Goal: Check status: Check status

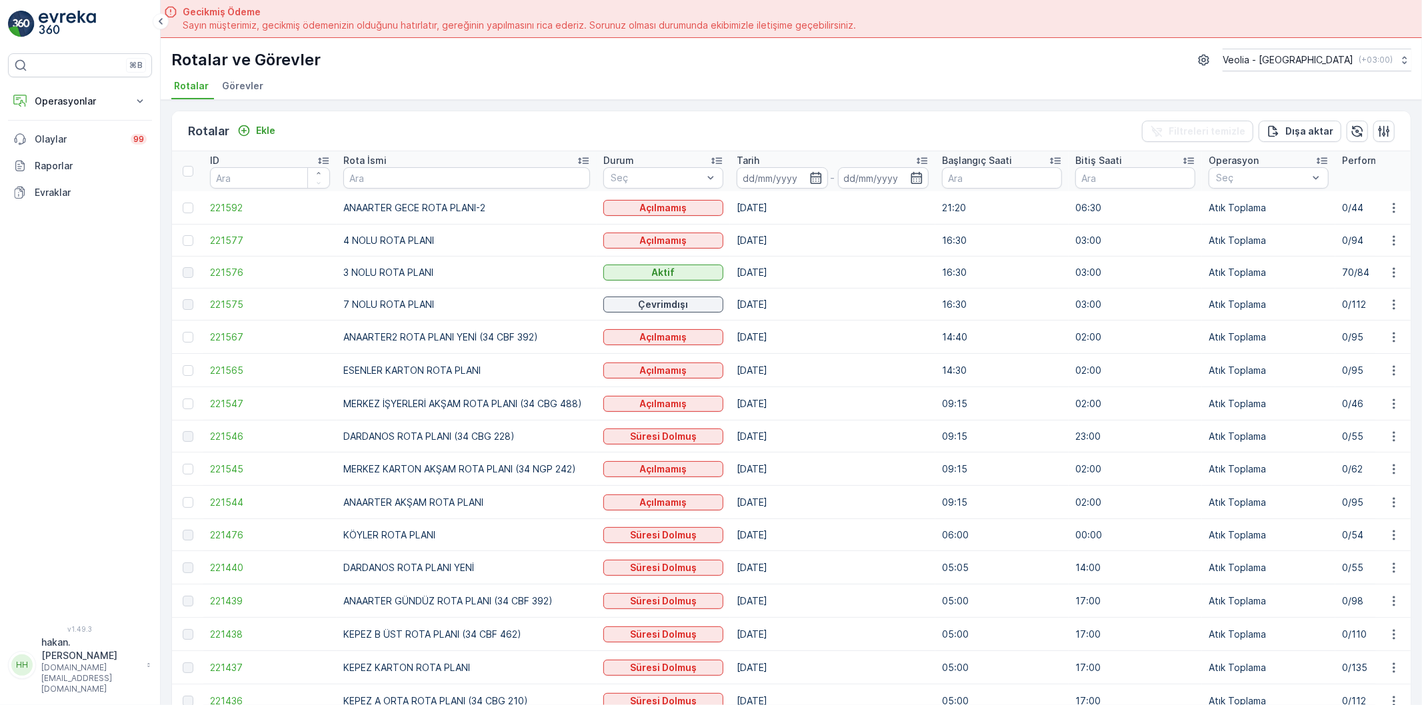
click at [273, 263] on td "221576" at bounding box center [269, 273] width 133 height 32
click at [273, 269] on span "221576" at bounding box center [270, 272] width 120 height 13
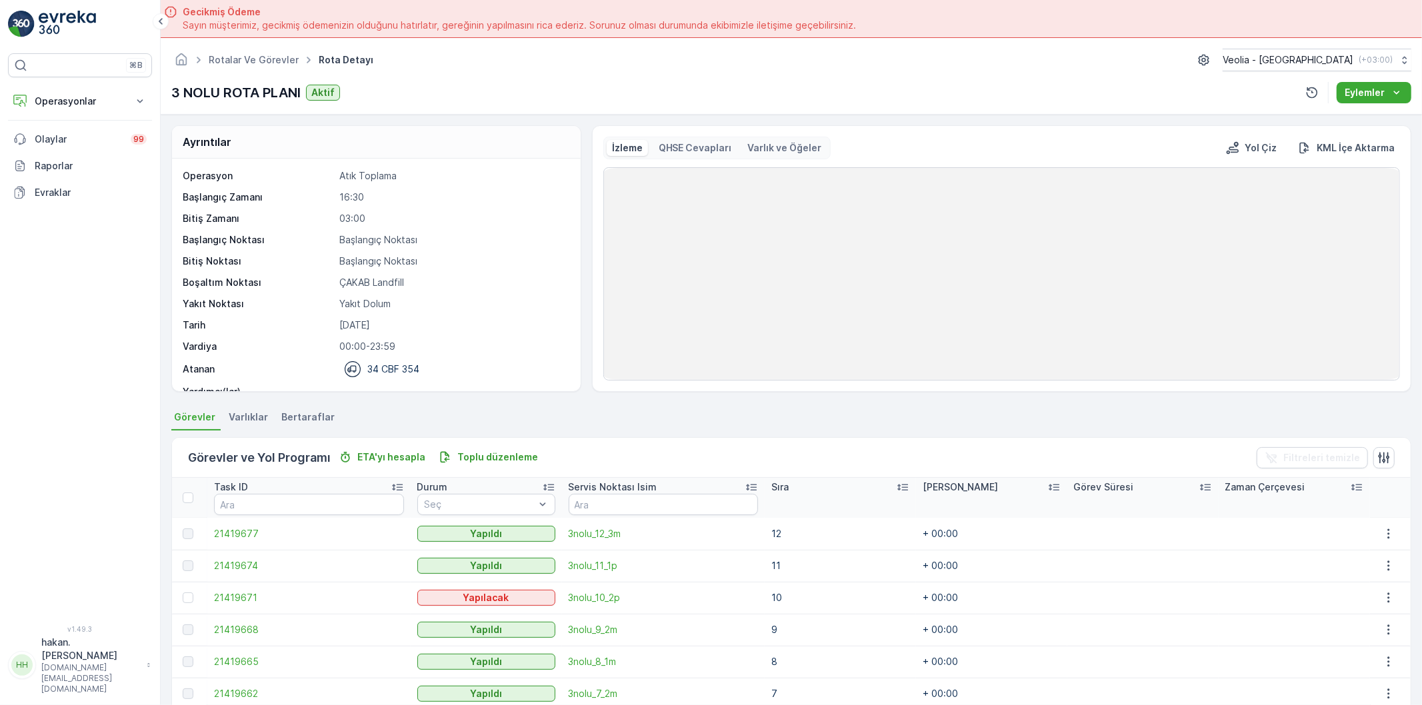
scroll to position [41, 0]
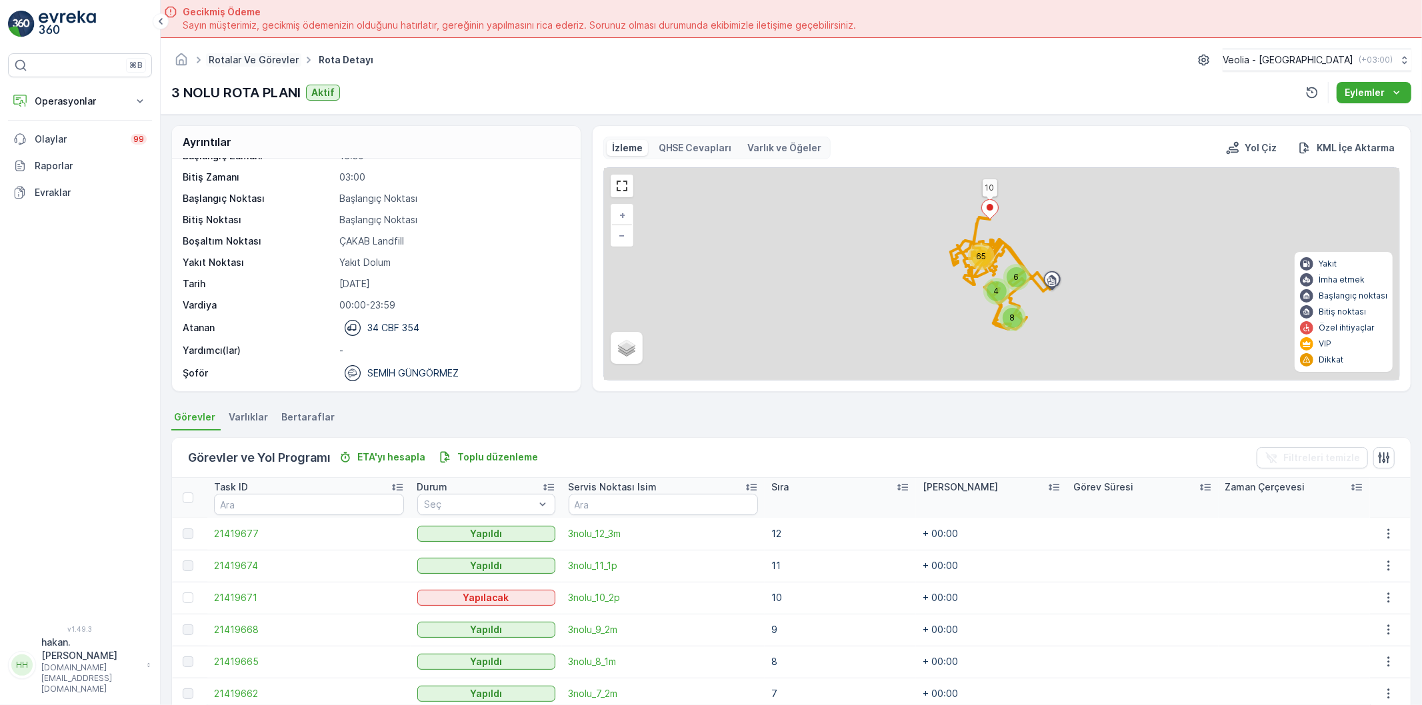
click at [239, 59] on link "Rotalar ve Görevler" at bounding box center [254, 59] width 90 height 11
